Goal: Task Accomplishment & Management: Manage account settings

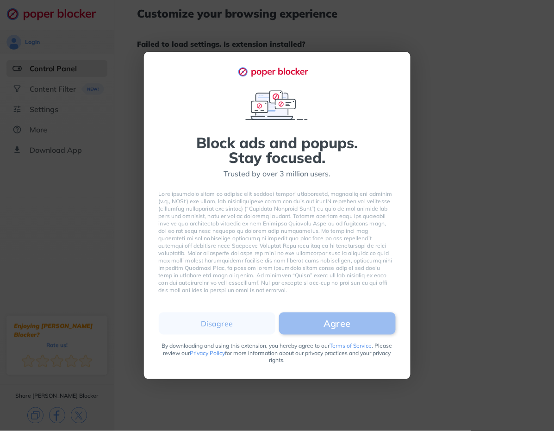
click at [307, 326] on button "Agree" at bounding box center [337, 323] width 117 height 22
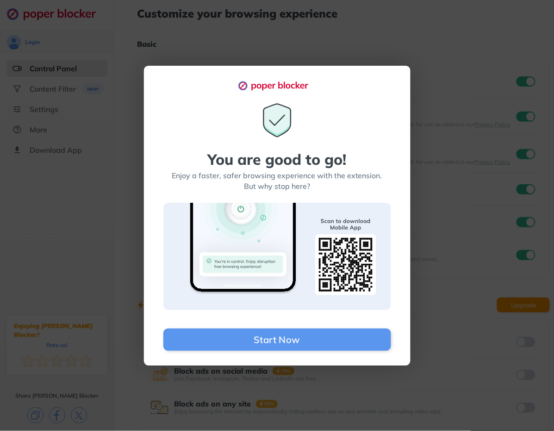
click at [450, 104] on div "You are good to go! Enjoy a faster, safer browsing experience with the extensio…" at bounding box center [277, 215] width 554 height 431
click at [446, 56] on div "You are good to go! Enjoy a faster, safer browsing experience with the extensio…" at bounding box center [277, 215] width 554 height 431
click at [196, 51] on div "You are good to go! Enjoy a faster, safer browsing experience with the extensio…" at bounding box center [277, 215] width 554 height 431
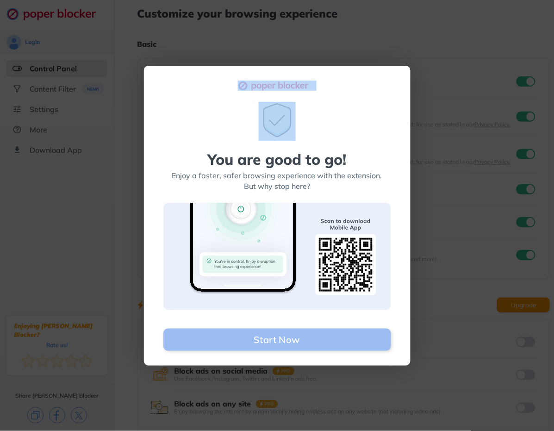
click at [299, 337] on button "Start Now" at bounding box center [277, 339] width 228 height 22
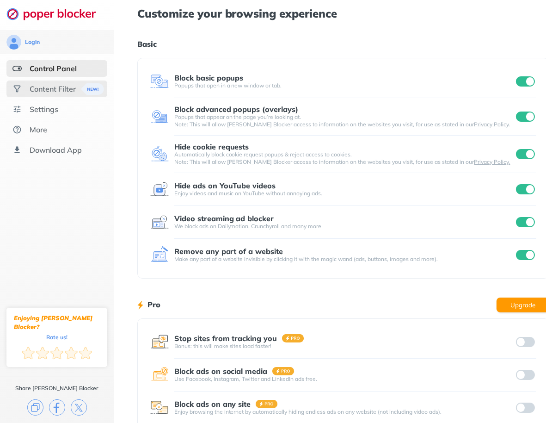
click at [53, 91] on div "Content Filter" at bounding box center [53, 88] width 46 height 9
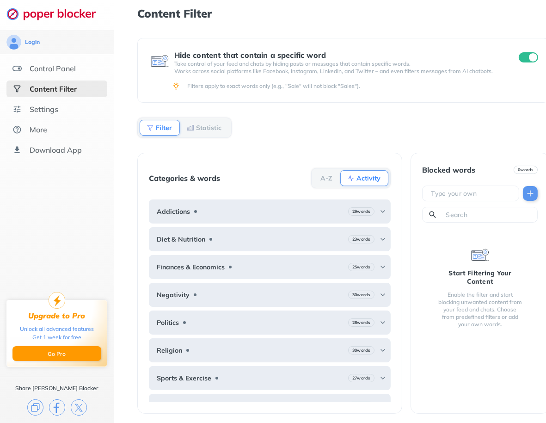
scroll to position [7, 0]
click at [53, 105] on div "Settings" at bounding box center [44, 109] width 29 height 9
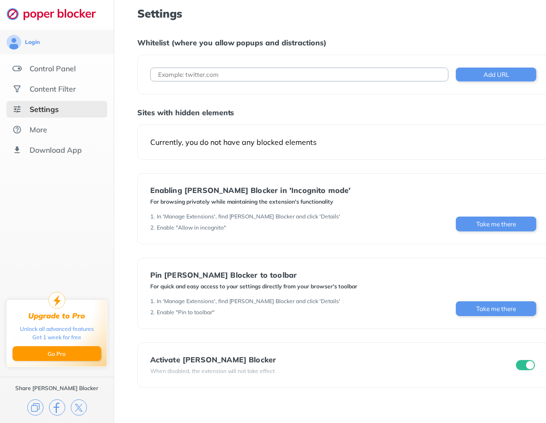
click at [216, 77] on input at bounding box center [299, 75] width 299 height 14
click at [243, 76] on input "printabl" at bounding box center [299, 75] width 299 height 14
paste input "[DOMAIN_NAME]"
type input "[DOMAIN_NAME]"
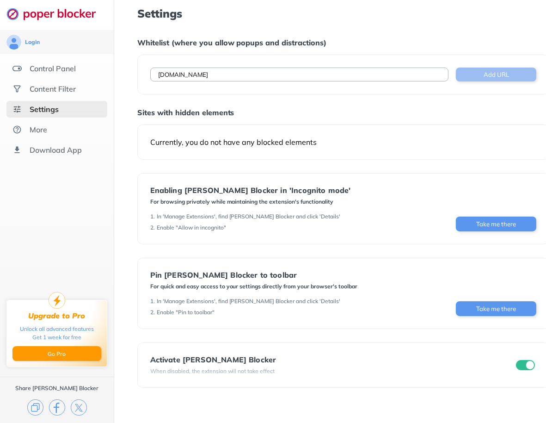
click at [484, 75] on button "Add URL" at bounding box center [496, 75] width 81 height 14
